Goal: Task Accomplishment & Management: Use online tool/utility

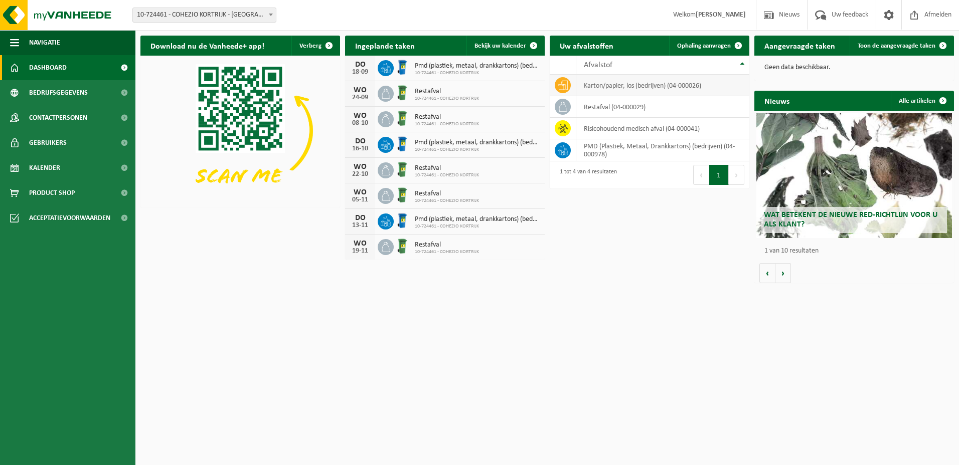
click at [643, 87] on td "karton/papier, los (bedrijven) (04-000026)" at bounding box center [662, 86] width 173 height 22
click at [736, 49] on span at bounding box center [738, 46] width 20 height 20
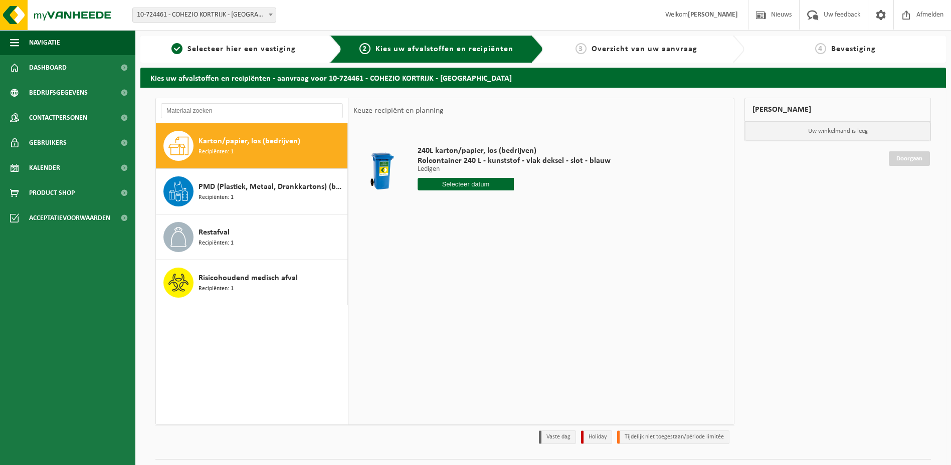
click at [303, 159] on div "Karton/papier, los (bedrijven) Recipiënten: 1" at bounding box center [272, 146] width 146 height 30
click at [459, 180] on input "text" at bounding box center [466, 184] width 97 height 13
click at [459, 290] on div "24" at bounding box center [462, 289] width 18 height 16
type input "Van [DATE]"
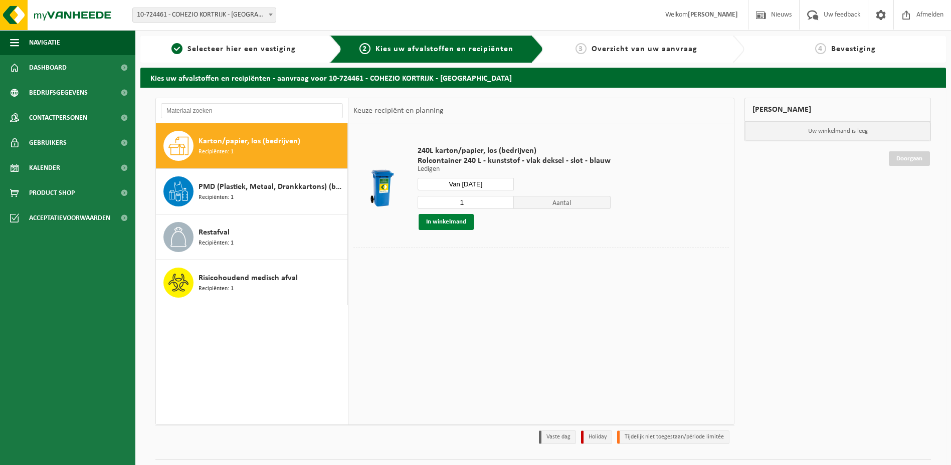
click at [436, 225] on button "In winkelmand" at bounding box center [446, 222] width 55 height 16
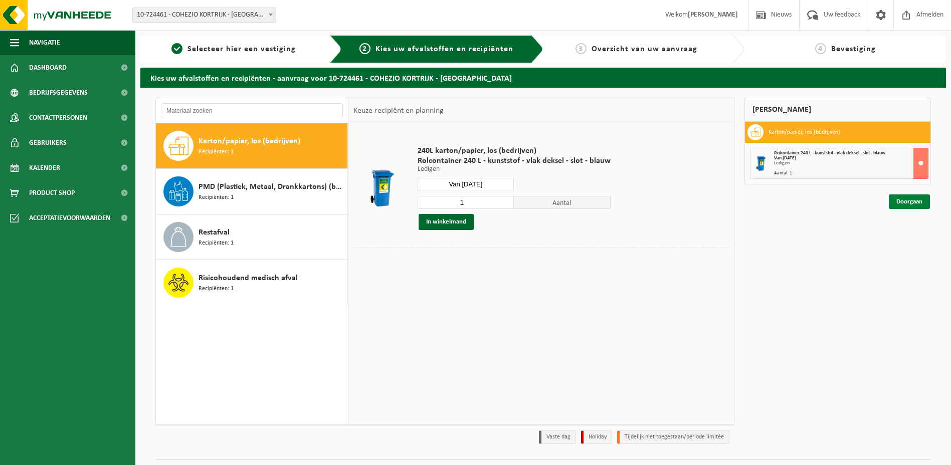
click at [898, 204] on link "Doorgaan" at bounding box center [909, 202] width 41 height 15
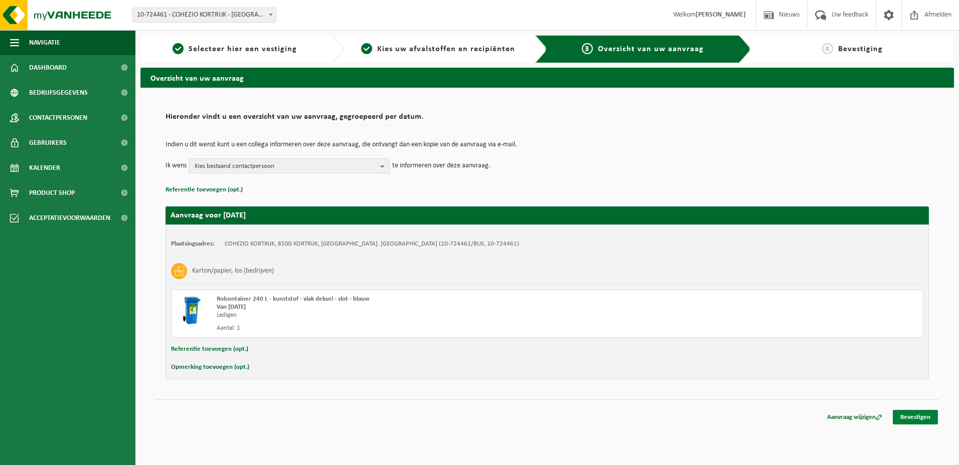
click at [909, 418] on link "Bevestigen" at bounding box center [915, 417] width 45 height 15
